Goal: Task Accomplishment & Management: Manage account settings

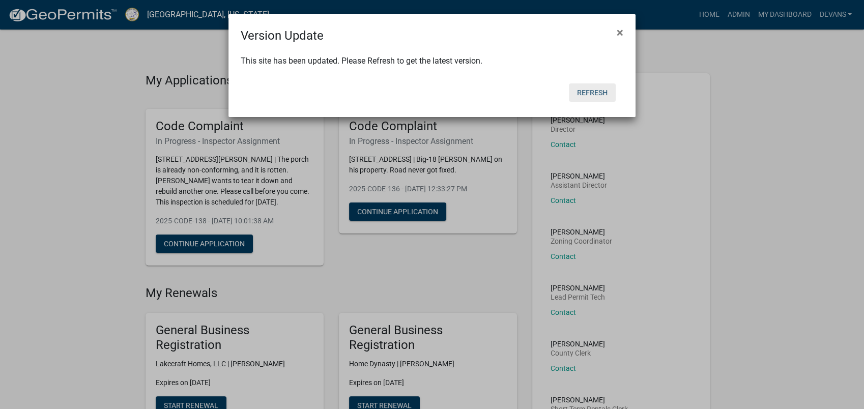
click at [589, 85] on button "Refresh" at bounding box center [592, 92] width 47 height 18
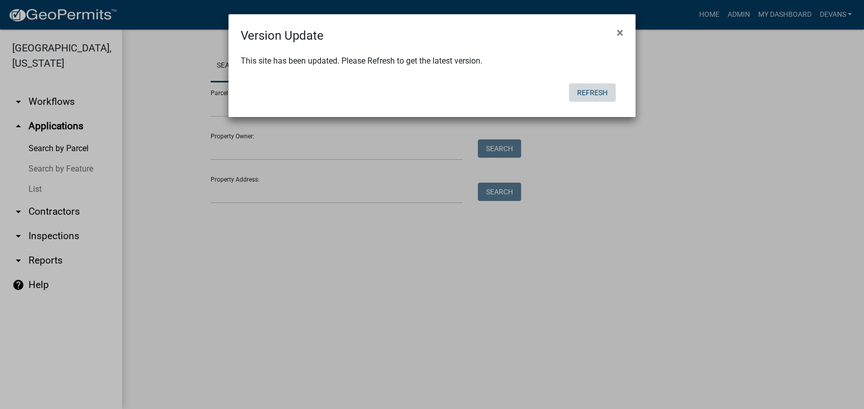
click at [591, 93] on button "Refresh" at bounding box center [592, 92] width 47 height 18
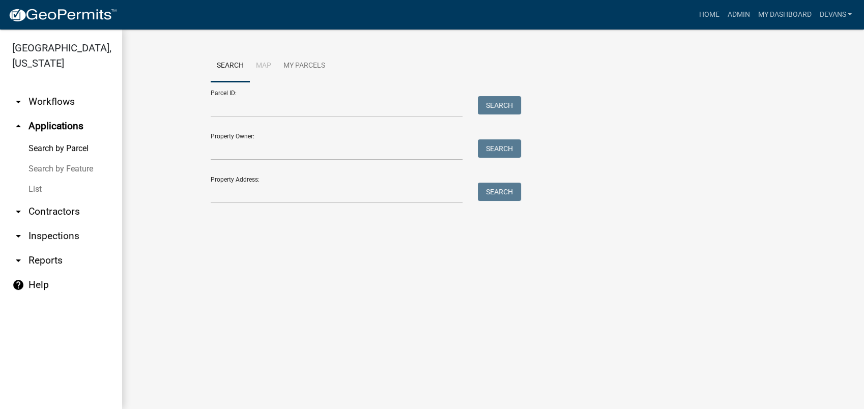
click at [40, 191] on link "List" at bounding box center [61, 189] width 122 height 20
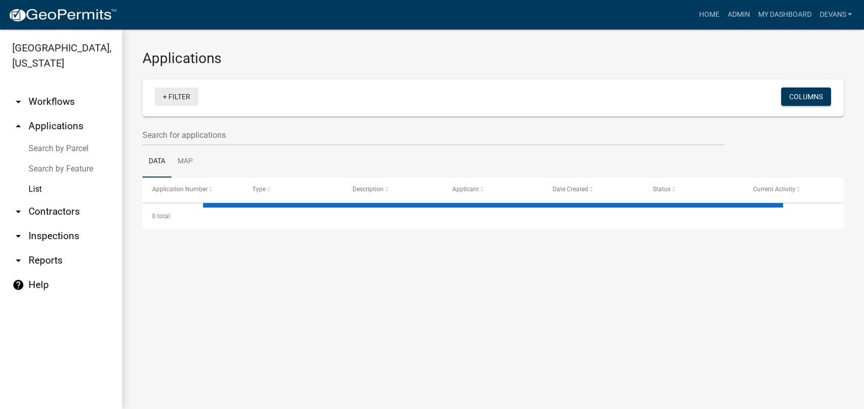
select select "1: 25"
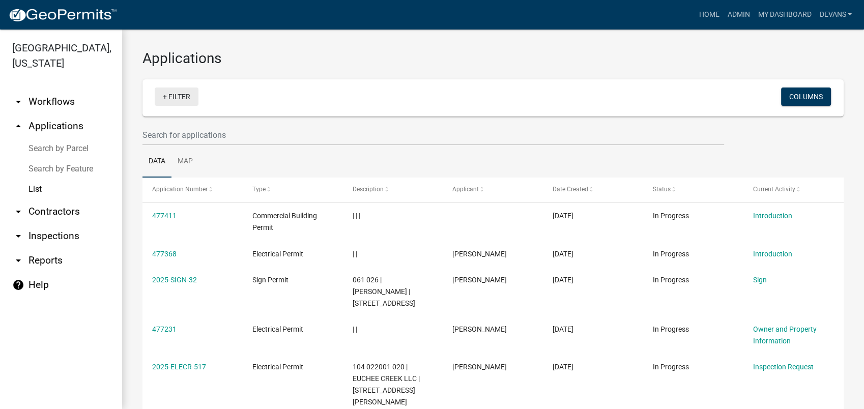
click at [192, 93] on link "+ Filter" at bounding box center [177, 96] width 44 height 18
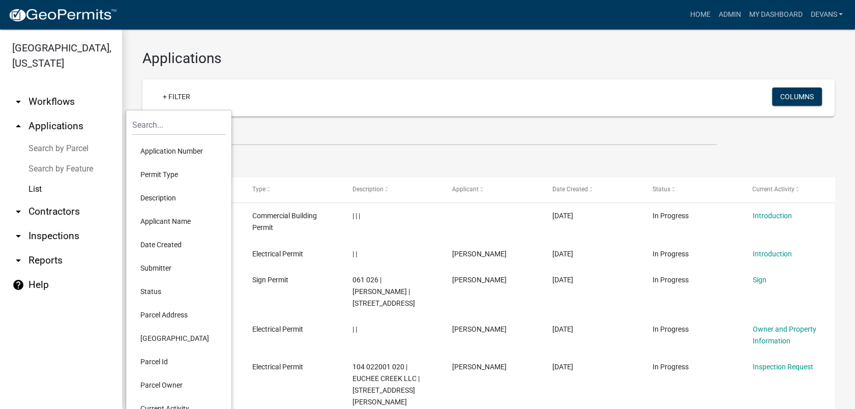
click at [167, 405] on li "Current Activity" at bounding box center [178, 408] width 93 height 23
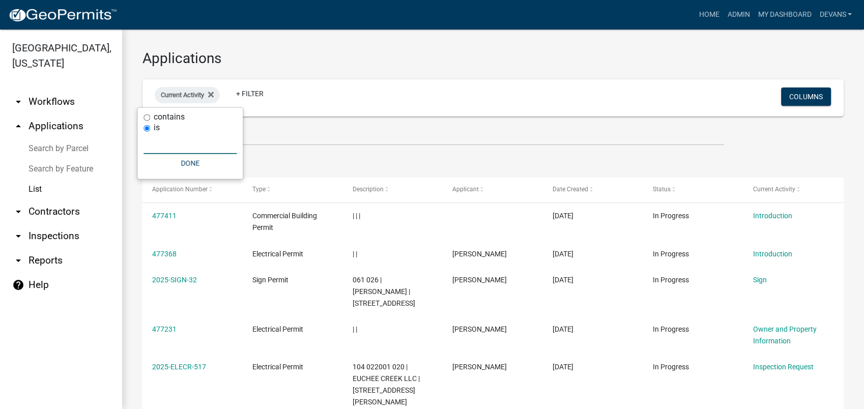
click at [182, 141] on input "text" at bounding box center [189, 143] width 93 height 21
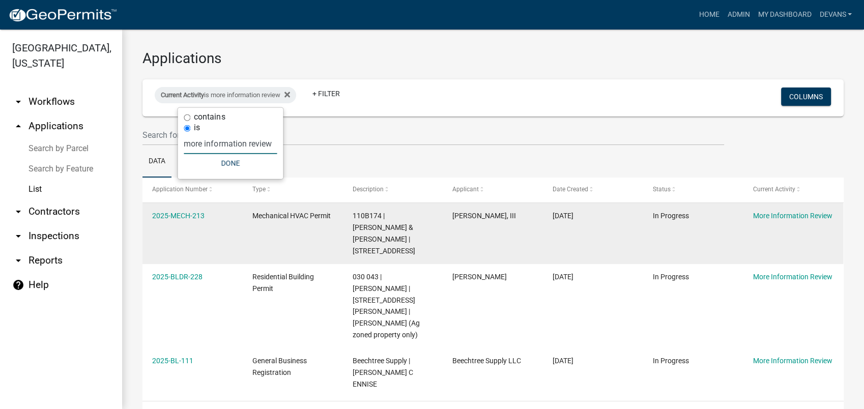
type input "more information review"
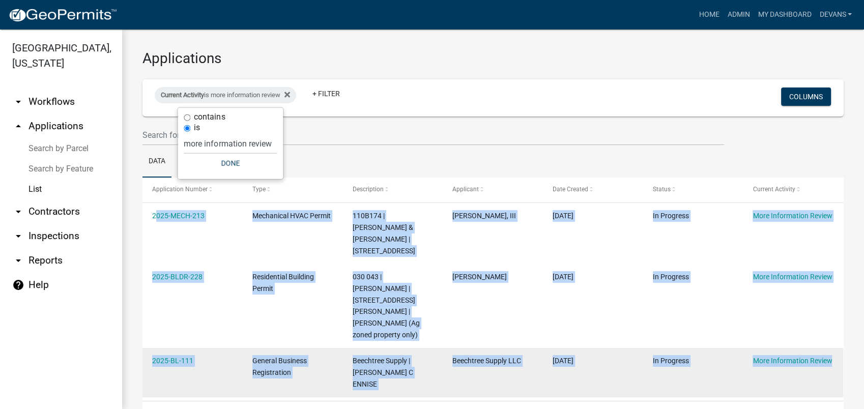
drag, startPoint x: 148, startPoint y: 216, endPoint x: 824, endPoint y: 337, distance: 686.3
click at [824, 337] on datatable-scroller "2025-MECH-213 Mechanical HVAC Permit 110B174 | ZUMBAHLEN DANE & LAUREN | 127 N …" at bounding box center [488, 300] width 692 height 194
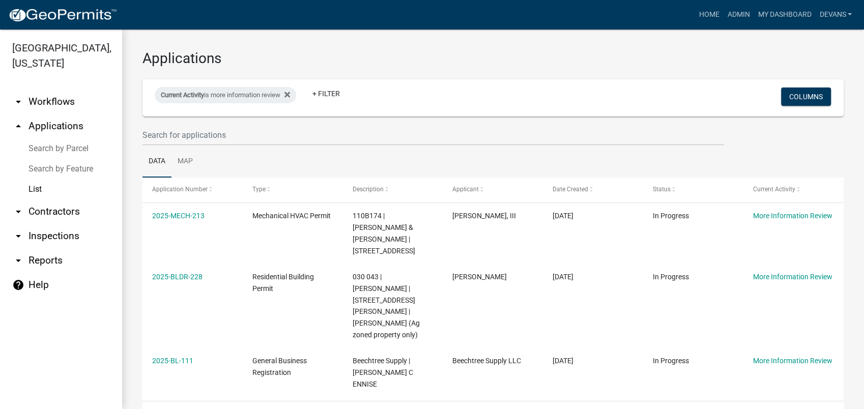
click at [333, 401] on div "3 total" at bounding box center [492, 413] width 701 height 25
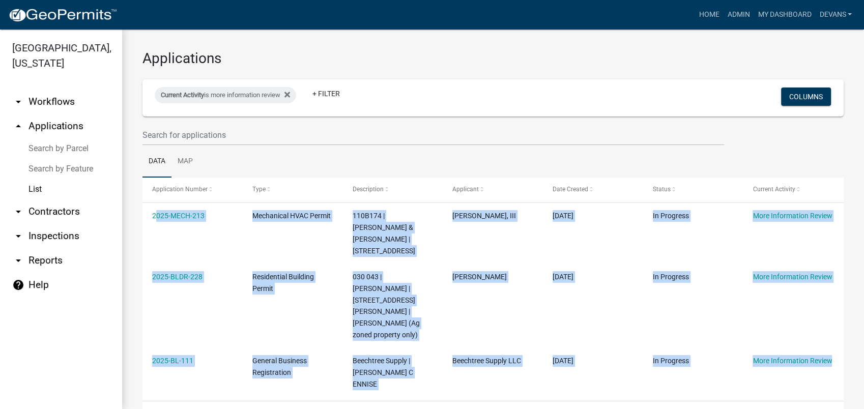
drag, startPoint x: 147, startPoint y: 215, endPoint x: 854, endPoint y: 327, distance: 715.2
click at [854, 327] on div "Applications Current Activity is more information review + Filter Columns Data …" at bounding box center [493, 239] width 742 height 418
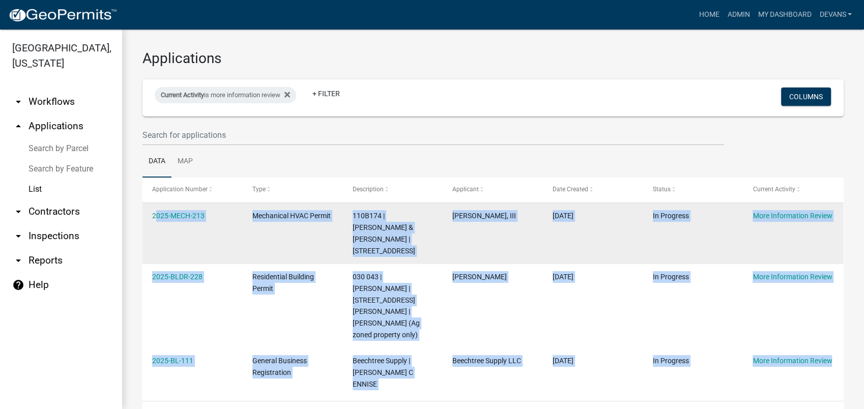
copy datatable-scroller "2025-MECH-213 Mechanical HVAC Permit 110B174 | ZUMBAHLEN DANE & LAUREN | 127 N …"
click at [187, 237] on datatable-body-cell "2025-MECH-213" at bounding box center [192, 233] width 100 height 61
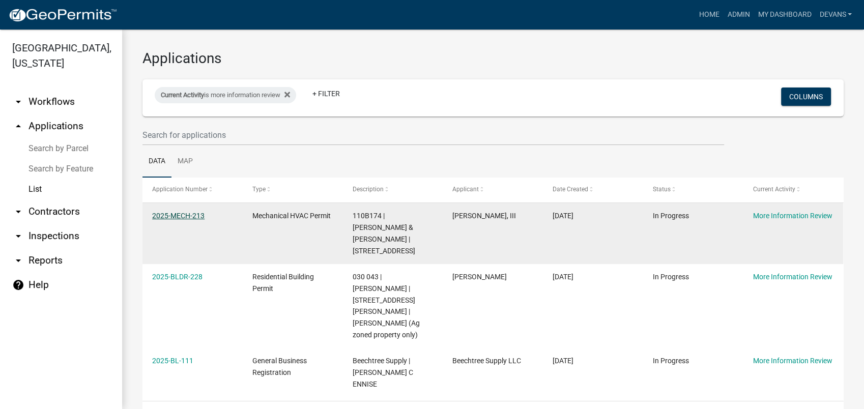
click at [179, 217] on link "2025-MECH-213" at bounding box center [178, 216] width 52 height 8
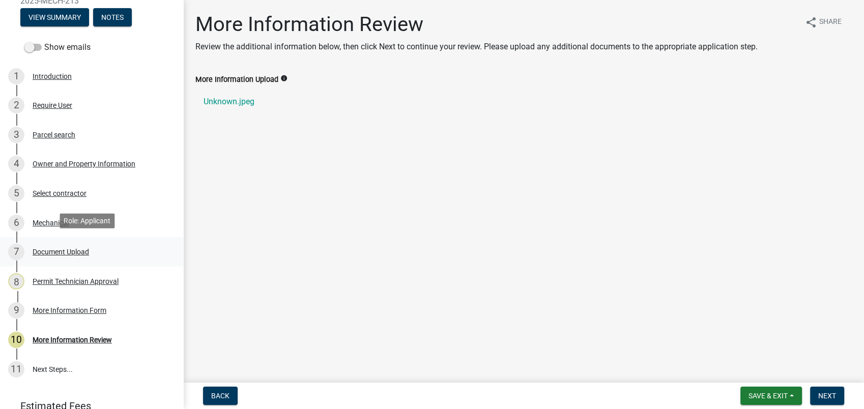
scroll to position [113, 0]
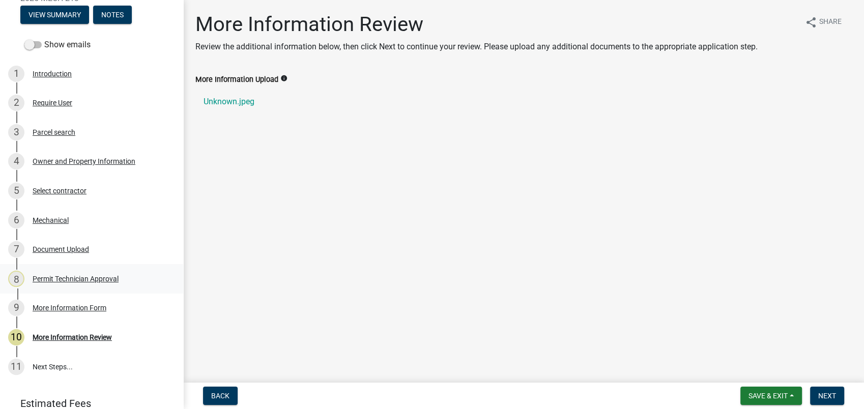
click at [73, 283] on div "8 Permit Technician Approval" at bounding box center [87, 279] width 159 height 16
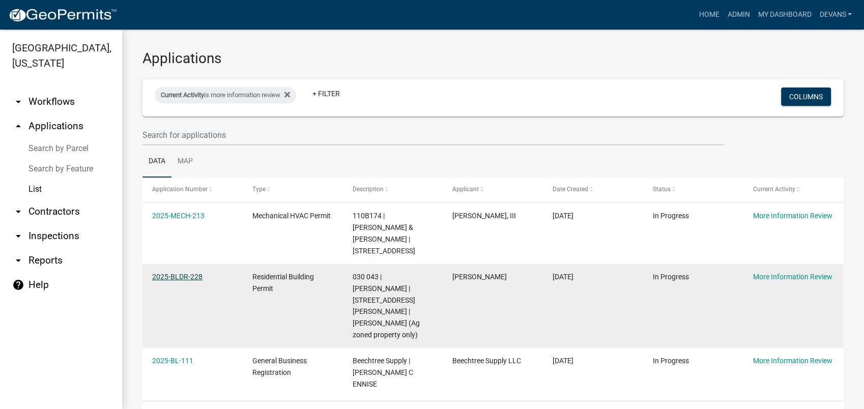
click at [174, 273] on link "2025-BLDR-228" at bounding box center [177, 277] width 50 height 8
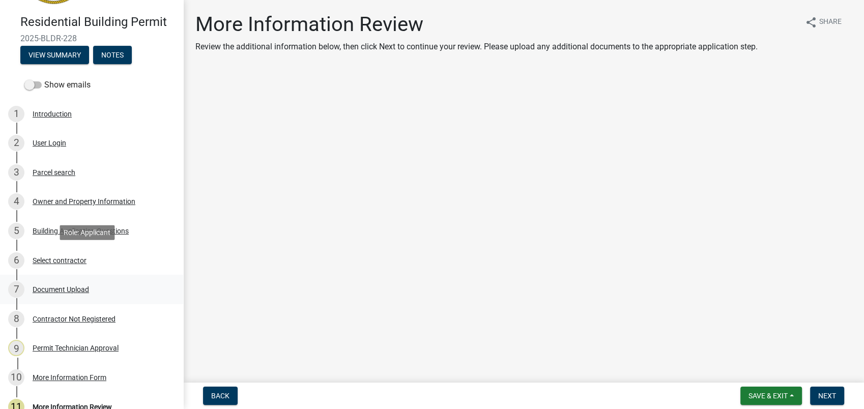
scroll to position [186, 0]
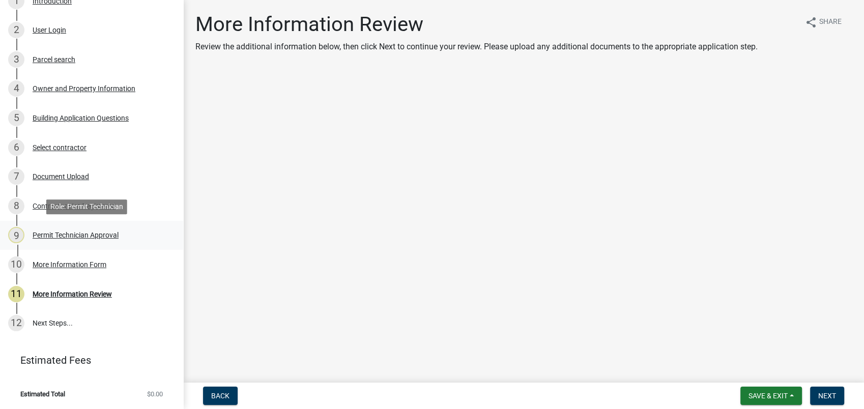
click at [78, 237] on div "Permit Technician Approval" at bounding box center [76, 234] width 86 height 7
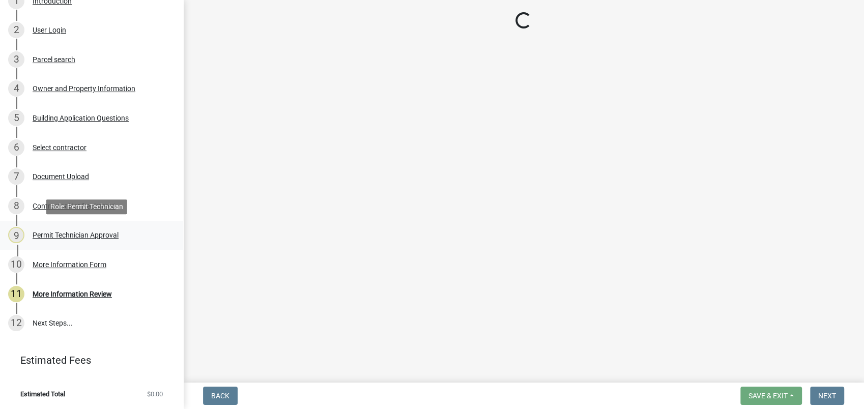
select select "a4366e26-0f82-401b-a682-956e4112ff86"
select select "83394b22-4a11-496c-8e5c-75ade2e72faf"
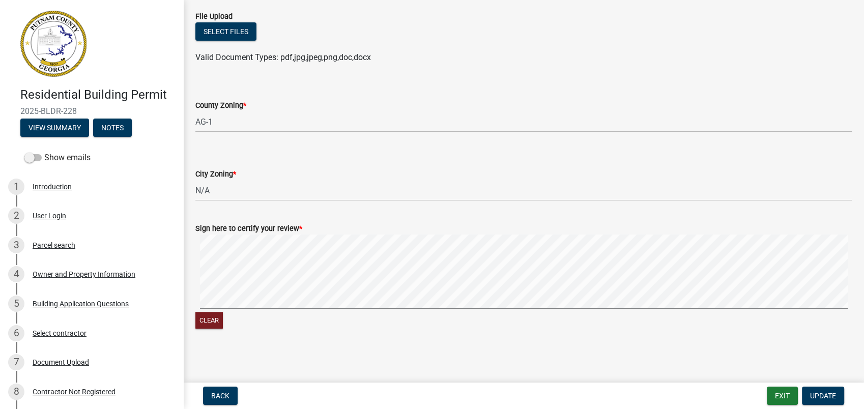
scroll to position [212, 0]
click at [55, 244] on div "Parcel search" at bounding box center [54, 245] width 43 height 7
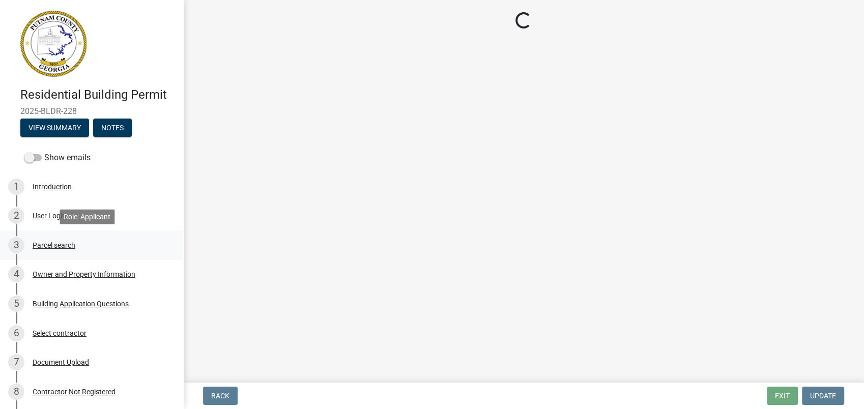
scroll to position [0, 0]
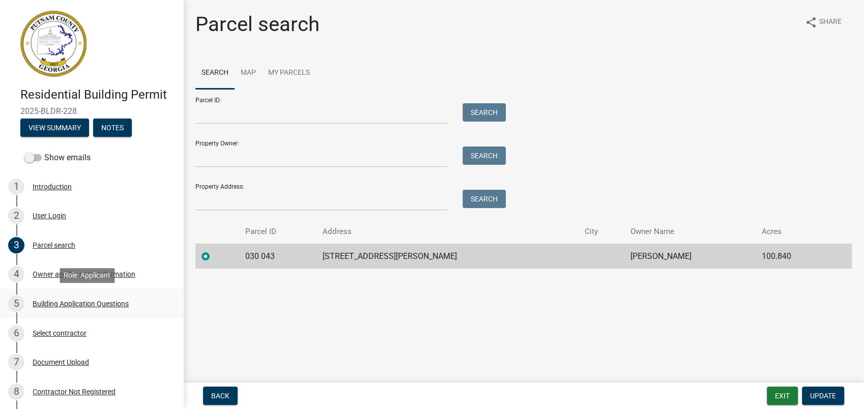
click at [92, 300] on div "Building Application Questions" at bounding box center [81, 303] width 96 height 7
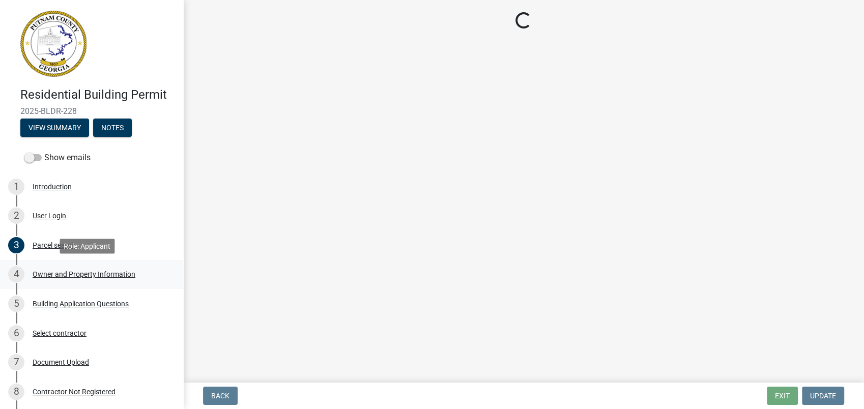
select select "2ec94193-6885-4dbb-8fbc-a6ee81e417fe"
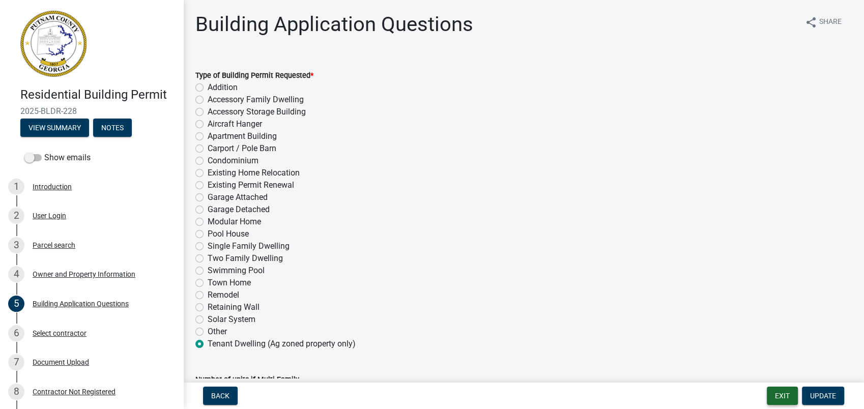
click at [787, 395] on button "Exit" at bounding box center [782, 396] width 31 height 18
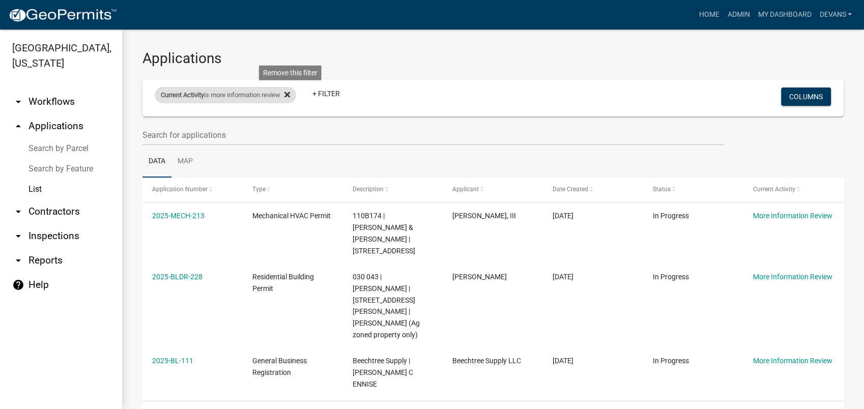
click at [290, 95] on icon at bounding box center [287, 95] width 6 height 8
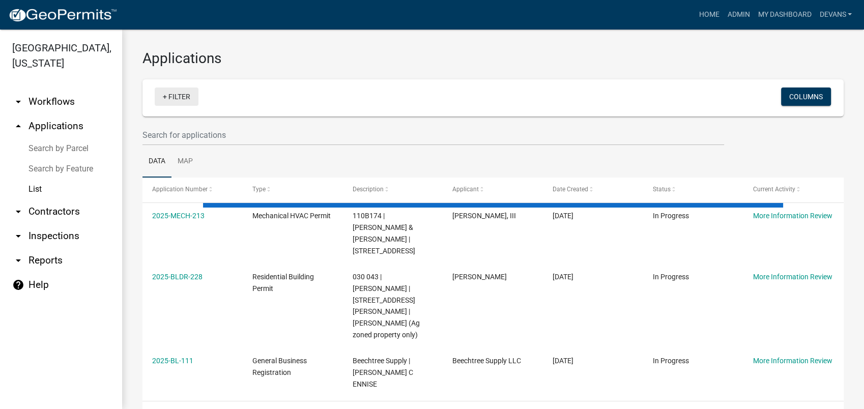
select select "1: 25"
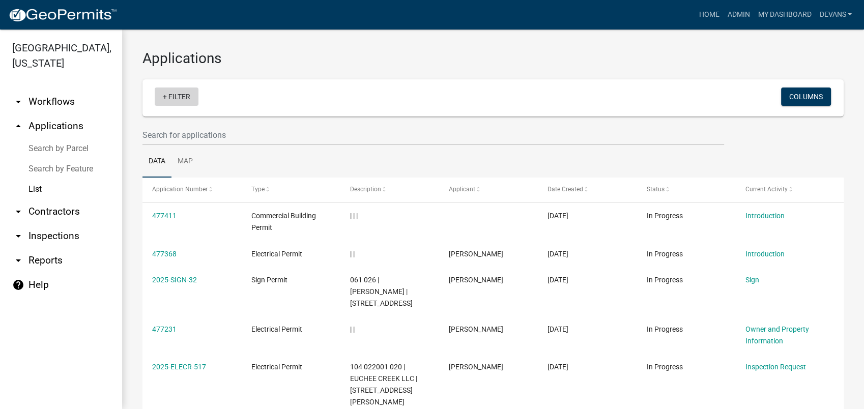
click at [174, 97] on link "+ Filter" at bounding box center [177, 96] width 44 height 18
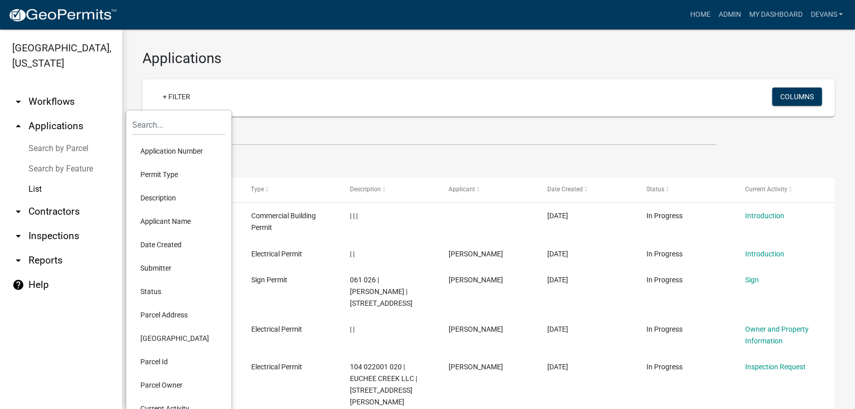
click at [153, 404] on li "Current Activity" at bounding box center [178, 408] width 93 height 23
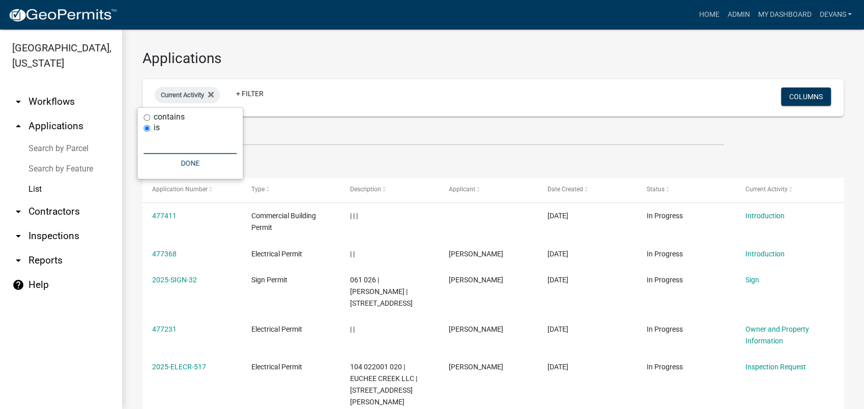
click at [201, 140] on input "text" at bounding box center [189, 143] width 93 height 21
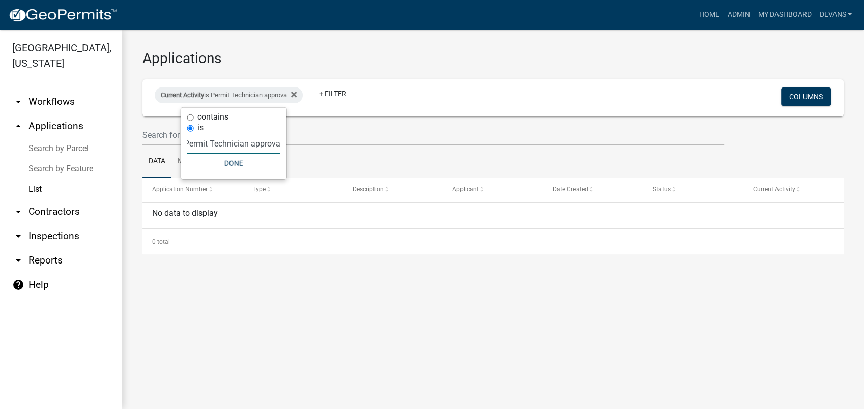
type input "Permit Technician approval"
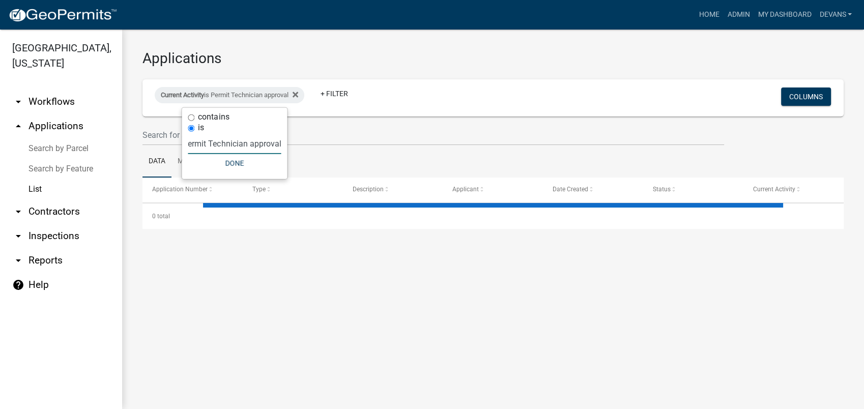
select select "1: 25"
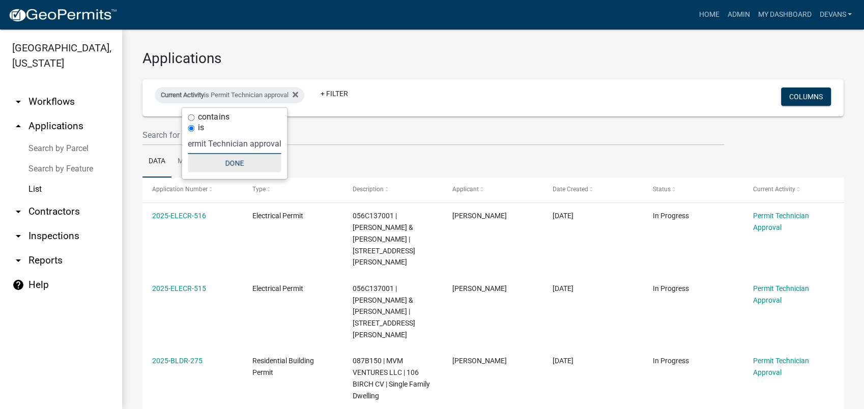
type input "Permit Technician approval"
click at [217, 159] on button "Done" at bounding box center [234, 163] width 93 height 18
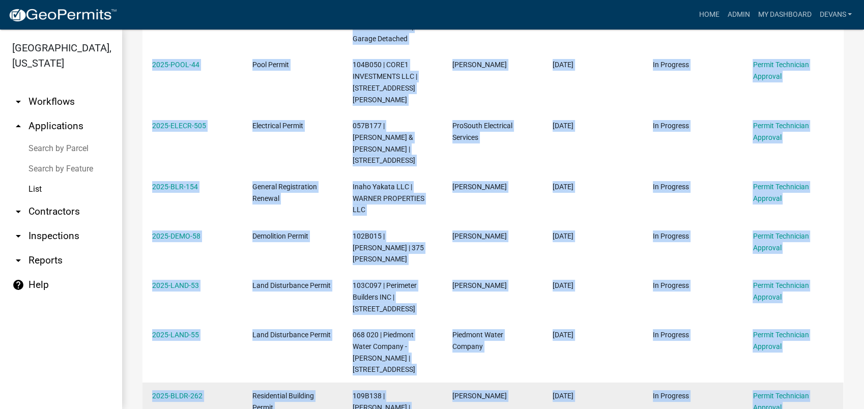
scroll to position [711, 0]
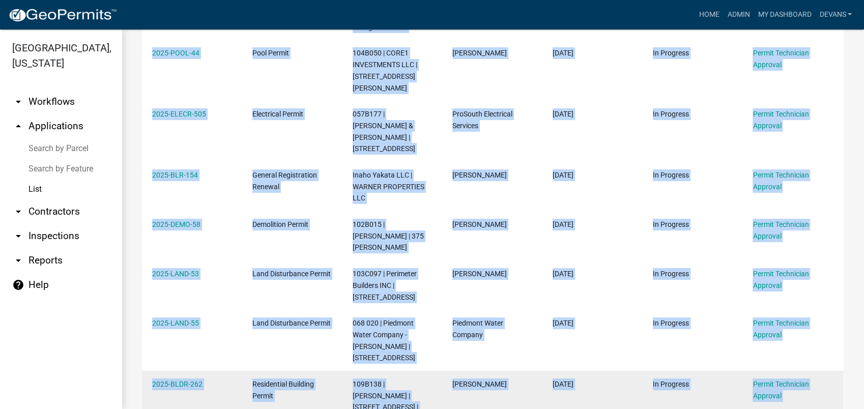
drag, startPoint x: 140, startPoint y: 101, endPoint x: 831, endPoint y: 406, distance: 755.2
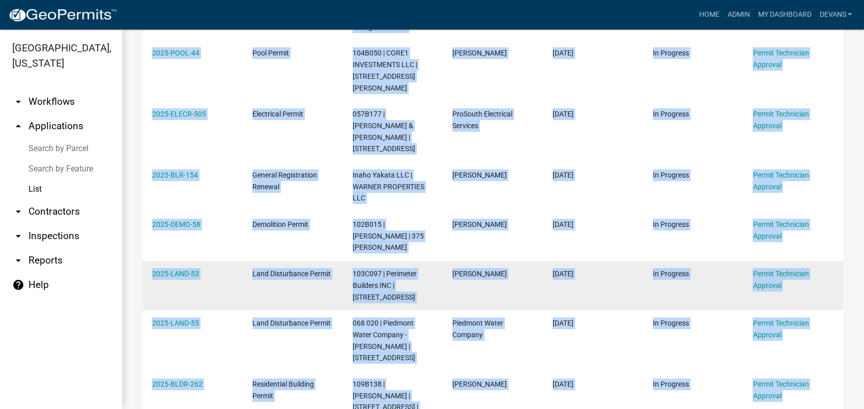
copy div "2025-ELECR-516 Electrical Permit 056C137001 | JOYNER EARVIN L JR & SABRINA M | …"
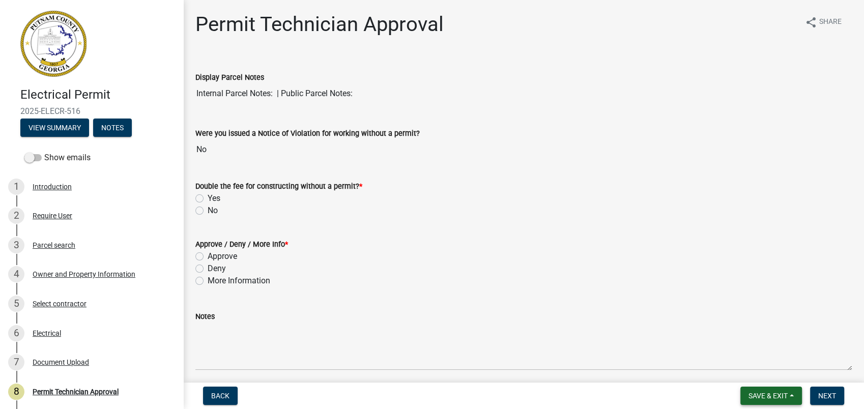
click at [751, 398] on div "Back Save & Exit Save Save & Exit Next" at bounding box center [523, 396] width 664 height 18
click at [753, 396] on span "Save & Exit" at bounding box center [767, 396] width 39 height 8
click at [739, 370] on button "Save & Exit" at bounding box center [760, 369] width 81 height 24
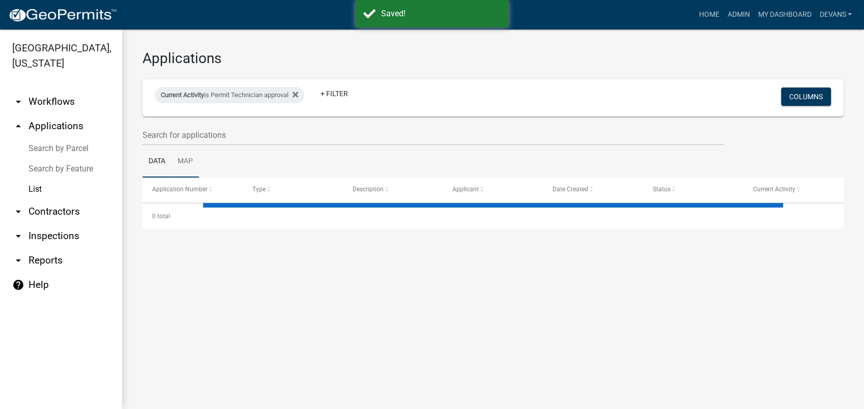
select select "1: 25"
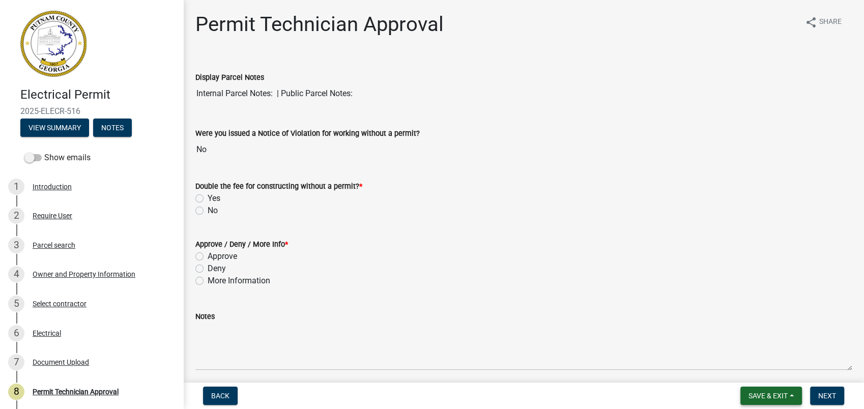
click at [766, 388] on button "Save & Exit" at bounding box center [771, 396] width 62 height 18
click at [767, 365] on button "Save & Exit" at bounding box center [760, 369] width 81 height 24
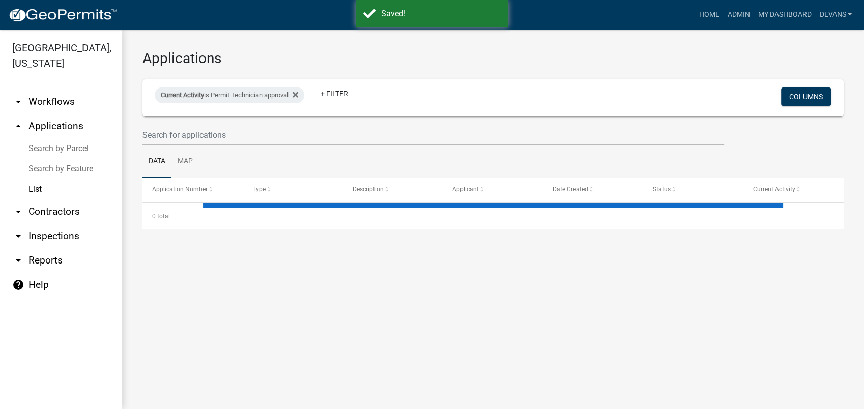
select select "1: 25"
